Goal: Find specific page/section

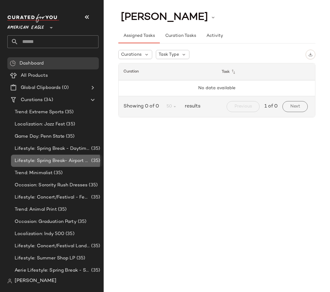
click at [52, 162] on span "Lifestyle: Spring Break- Airport Style" at bounding box center [52, 161] width 75 height 7
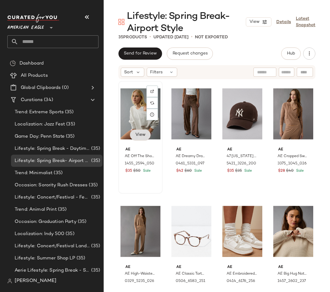
click at [144, 131] on button "View" at bounding box center [140, 135] width 21 height 11
click at [253, 40] on div "35 Products • updated Apr 28th • Not Exported" at bounding box center [217, 37] width 226 height 6
